Goal: Information Seeking & Learning: Learn about a topic

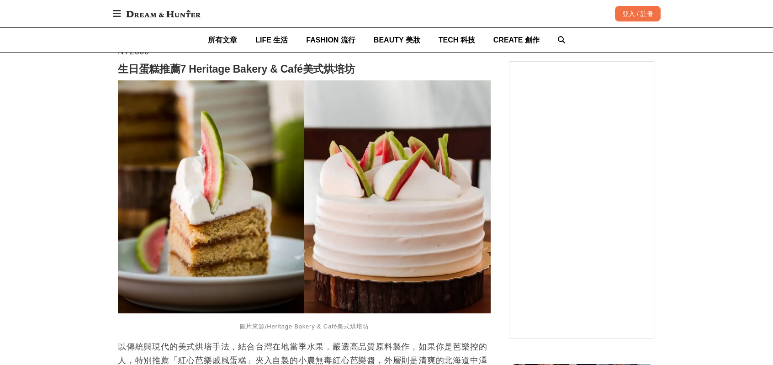
scroll to position [2587, 0]
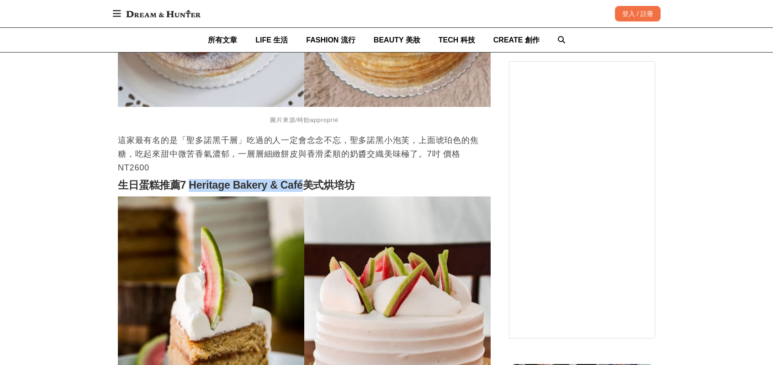
drag, startPoint x: 189, startPoint y: 184, endPoint x: 309, endPoint y: 188, distance: 120.1
click at [309, 188] on strong "生日蛋糕推薦7 Heritage Bakery & Café美式烘培坊" at bounding box center [236, 185] width 237 height 12
copy strong "Heritage Bakery & Café"
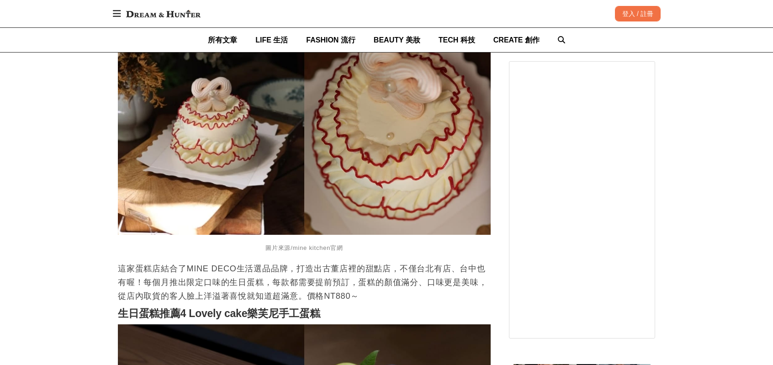
scroll to position [1354, 0]
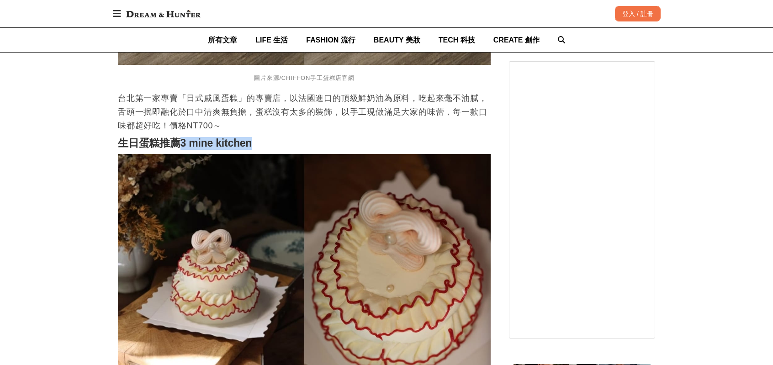
drag, startPoint x: 179, startPoint y: 146, endPoint x: 262, endPoint y: 143, distance: 83.1
click at [262, 143] on h2 "生日蛋糕推薦3 mine kitchen" at bounding box center [304, 143] width 373 height 13
copy strong "3 mine kitchen"
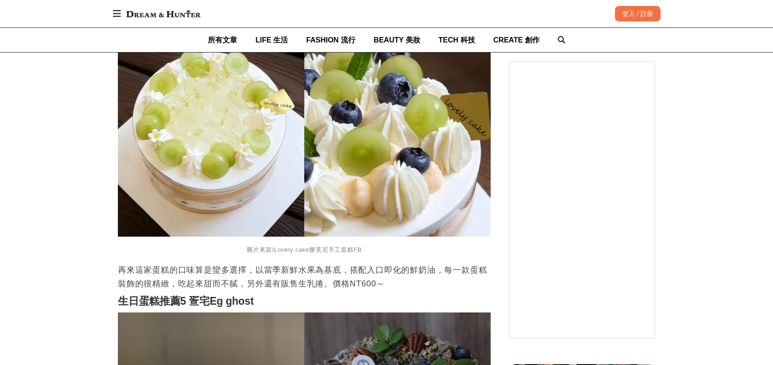
scroll to position [1674, 0]
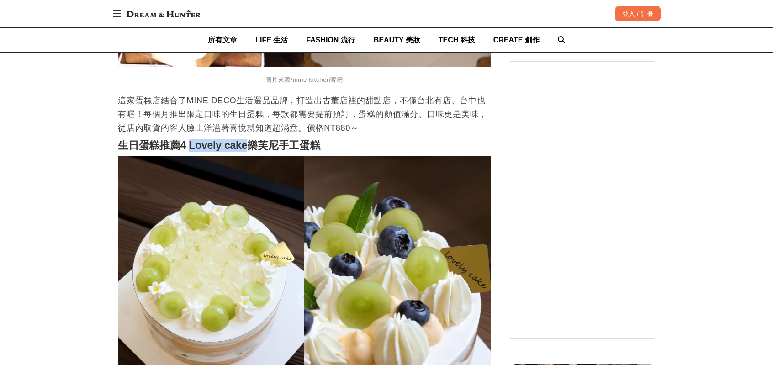
drag, startPoint x: 188, startPoint y: 152, endPoint x: 247, endPoint y: 148, distance: 59.0
click at [247, 148] on strong "生日蛋糕推薦4 Lovely cake樂芙尼手工蛋糕" at bounding box center [219, 145] width 202 height 12
copy strong "Lovely cake"
